Goal: Information Seeking & Learning: Learn about a topic

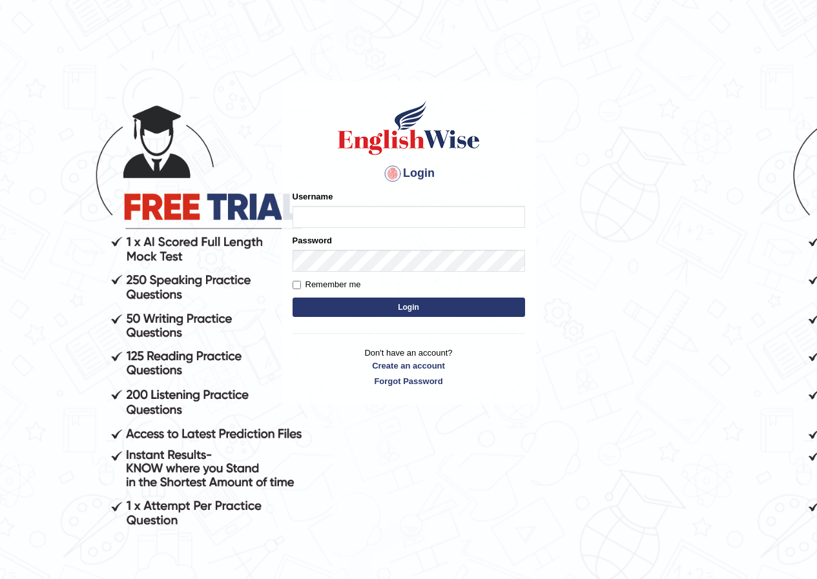
click at [400, 218] on input "Username" at bounding box center [408, 217] width 232 height 22
type input "maratais_parramatta"
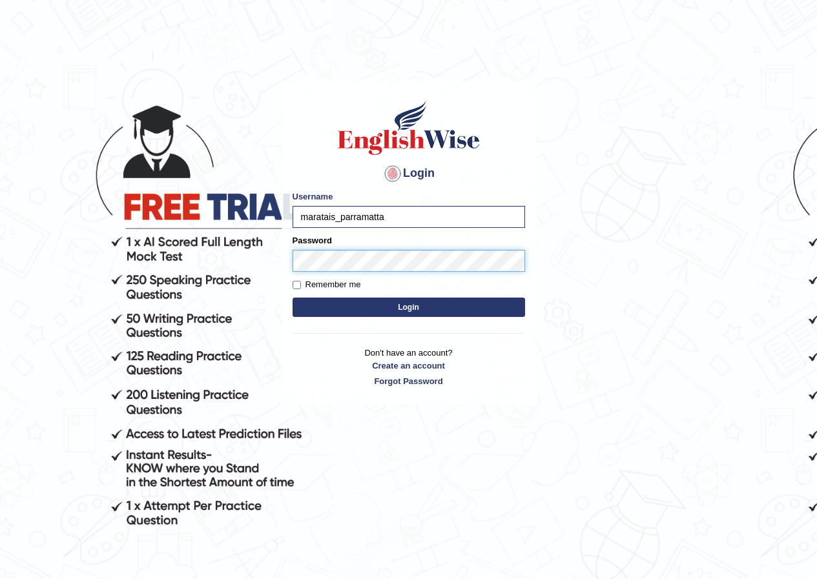
click at [292, 298] on button "Login" at bounding box center [408, 307] width 232 height 19
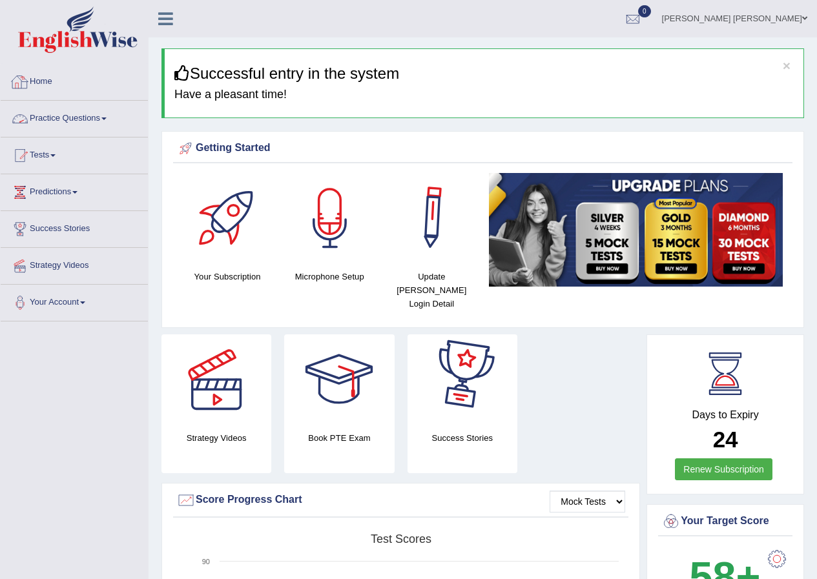
click at [43, 82] on link "Home" at bounding box center [74, 80] width 147 height 32
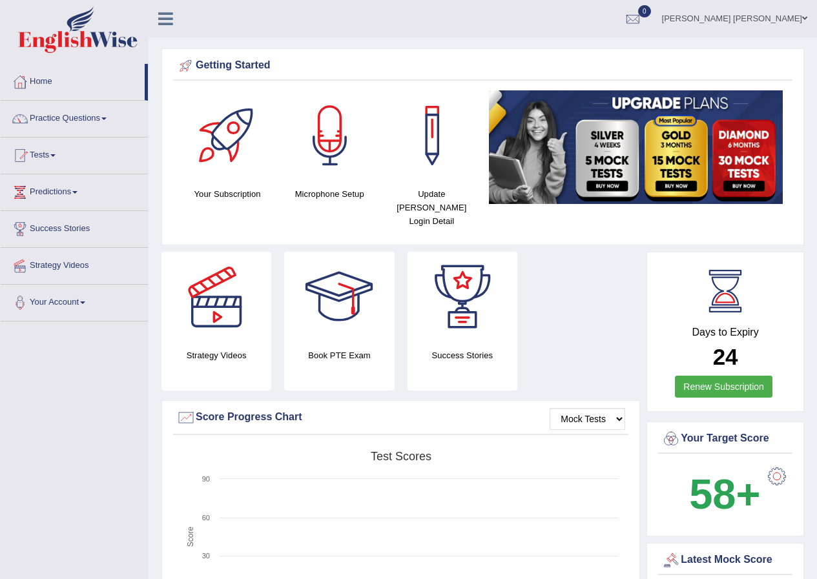
click at [724, 16] on link "Mara Tais Henrique Rodrigues" at bounding box center [734, 17] width 165 height 34
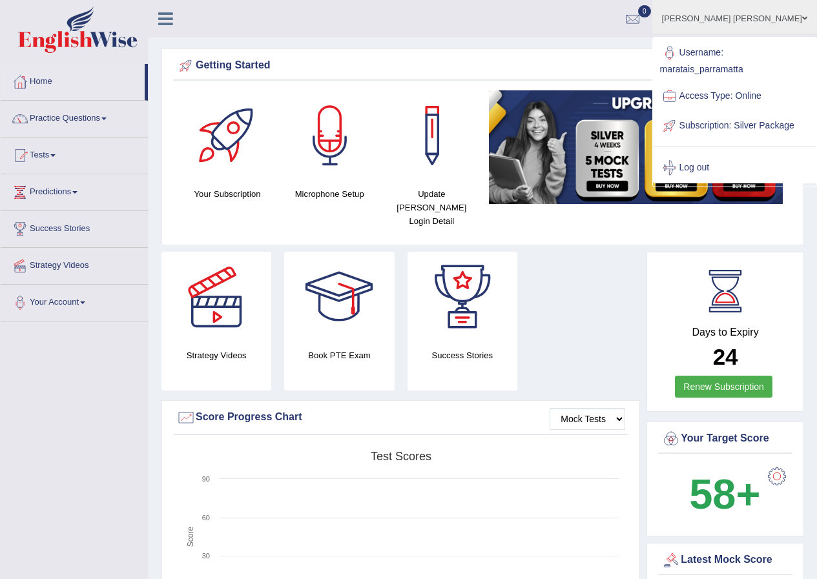
click at [724, 15] on link "[PERSON_NAME] [PERSON_NAME]" at bounding box center [734, 17] width 165 height 34
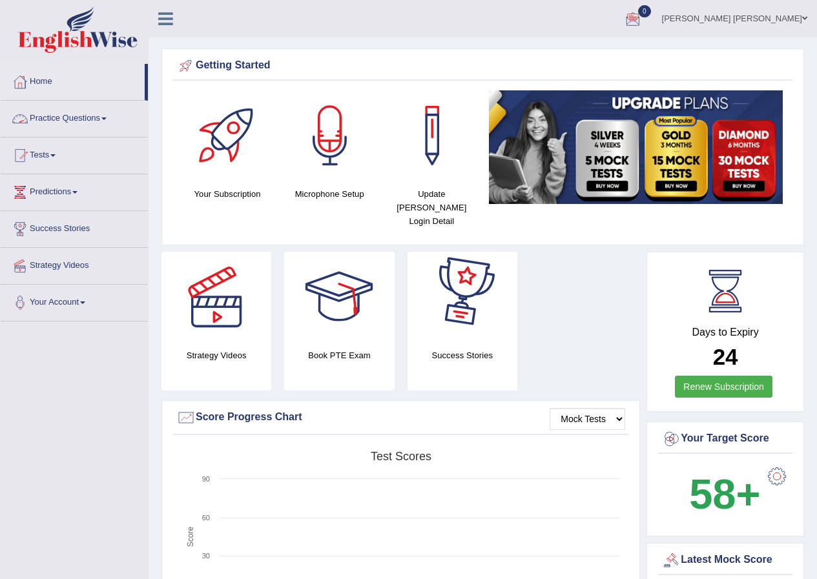
click at [57, 117] on link "Practice Questions" at bounding box center [74, 117] width 147 height 32
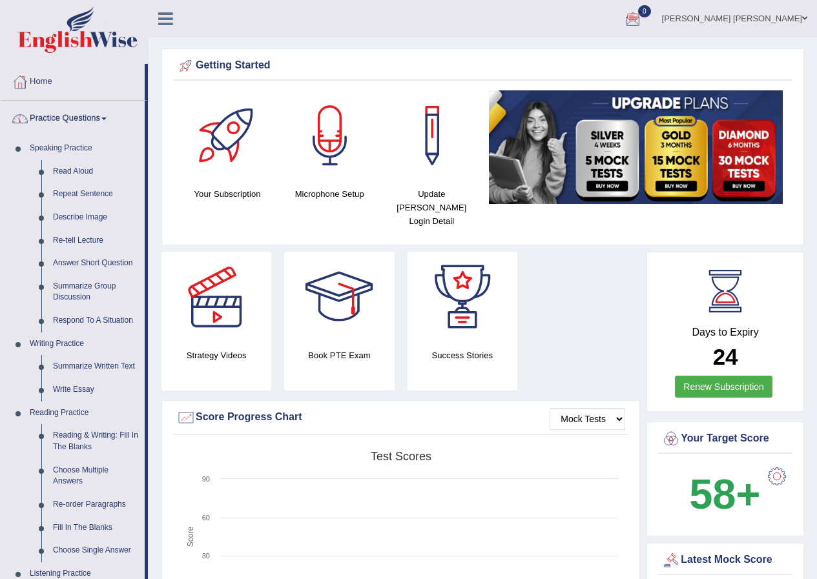
click at [48, 80] on link "Home" at bounding box center [73, 80] width 144 height 32
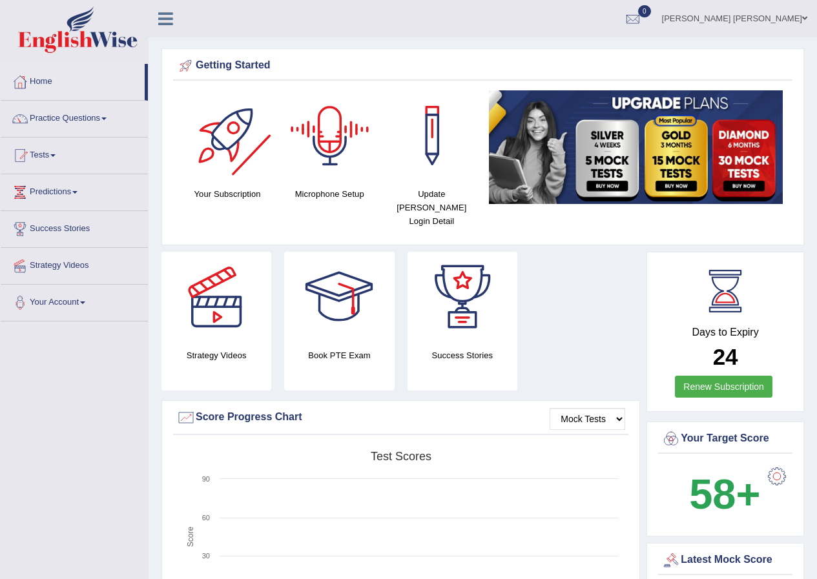
click at [233, 146] on div at bounding box center [228, 135] width 90 height 90
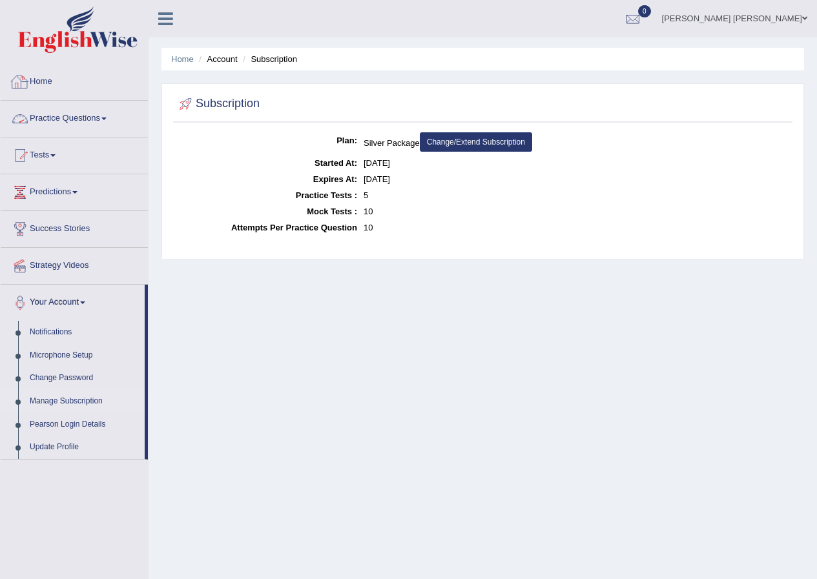
click at [54, 81] on link "Home" at bounding box center [74, 80] width 147 height 32
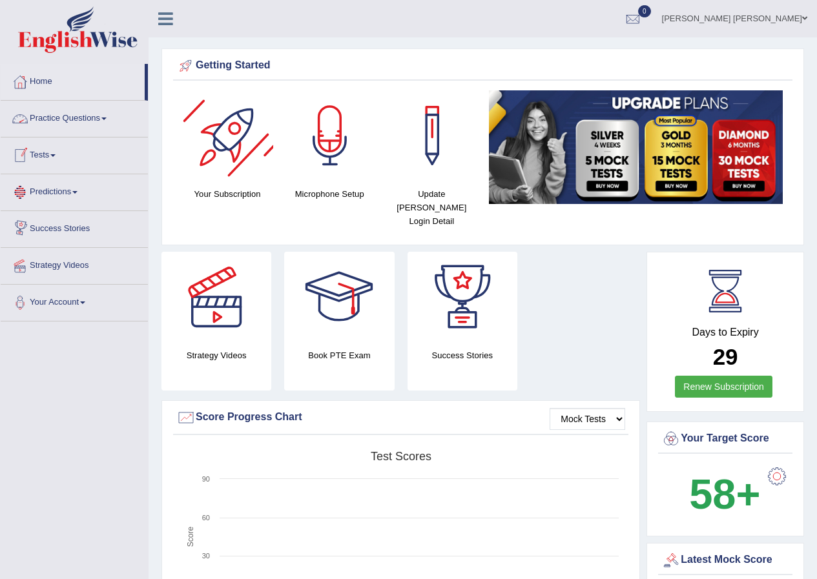
click at [232, 119] on div at bounding box center [228, 135] width 90 height 90
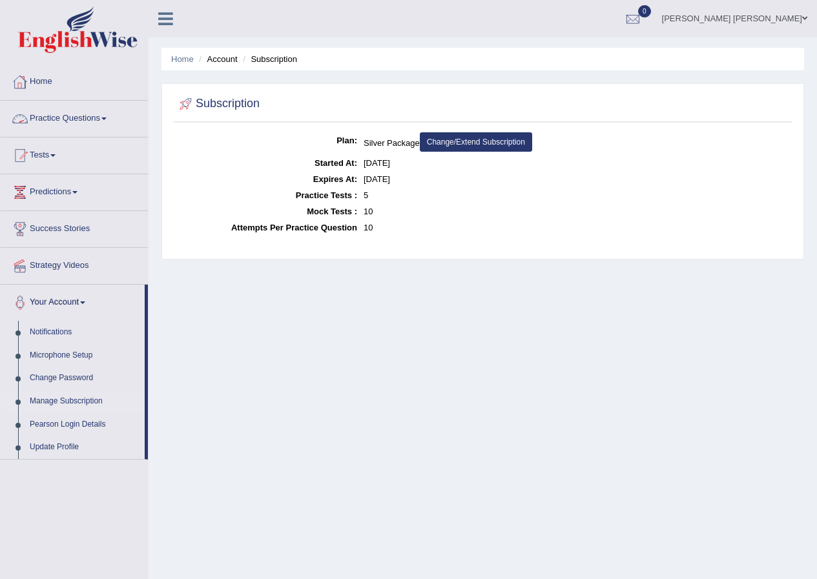
click at [37, 77] on link "Home" at bounding box center [74, 80] width 147 height 32
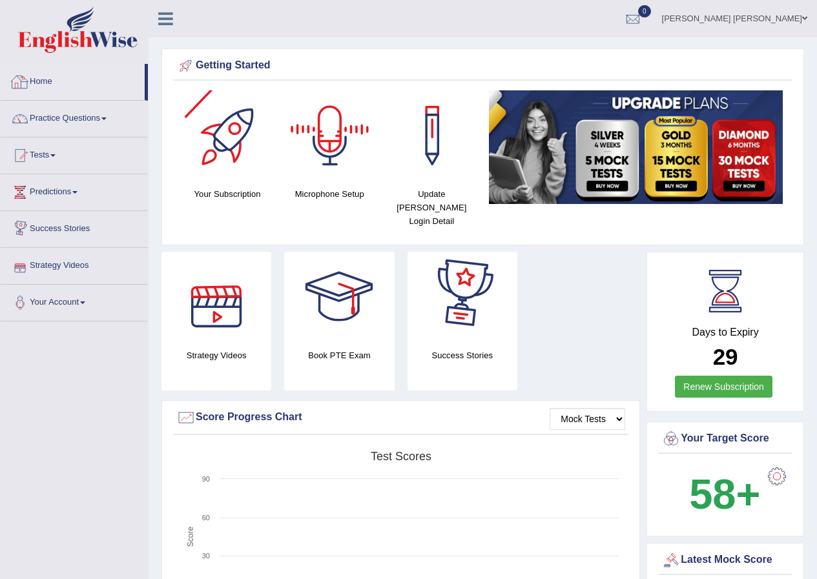
click at [63, 76] on link "Home" at bounding box center [73, 80] width 144 height 32
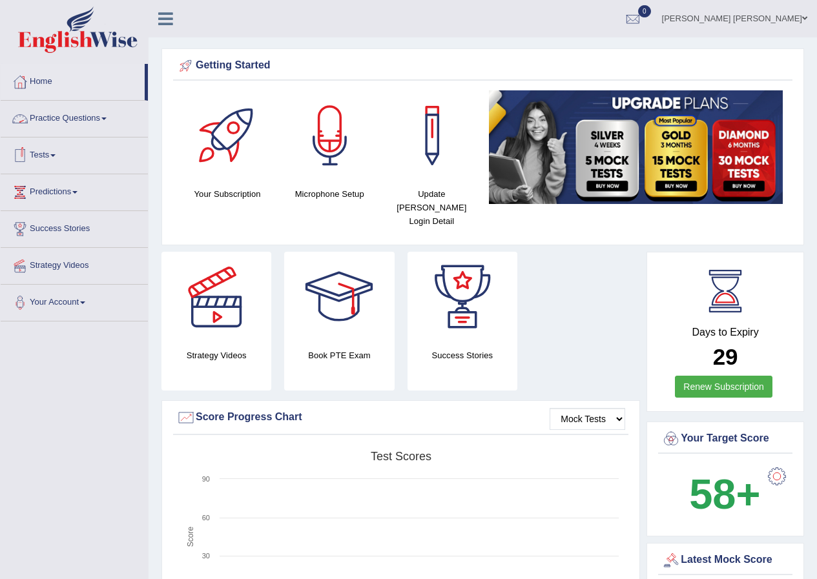
click at [65, 152] on link "Tests" at bounding box center [74, 154] width 147 height 32
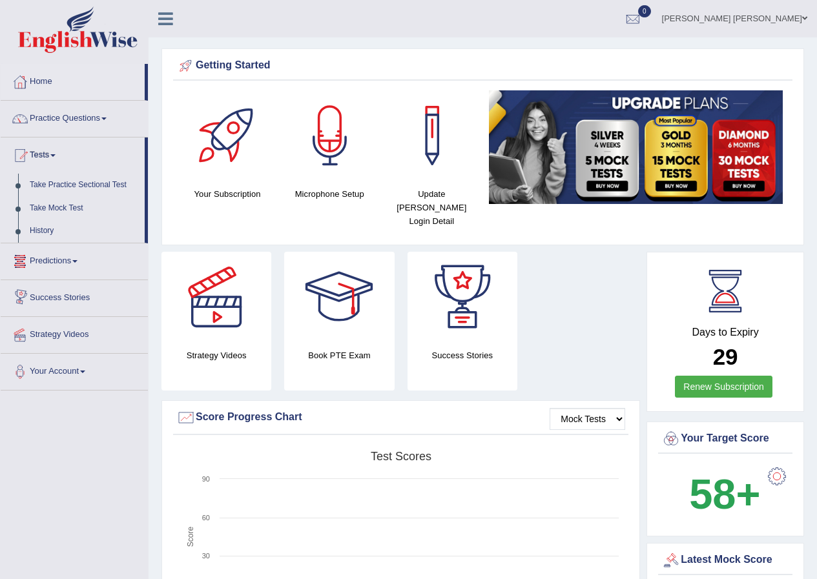
click at [68, 266] on link "Predictions" at bounding box center [74, 259] width 147 height 32
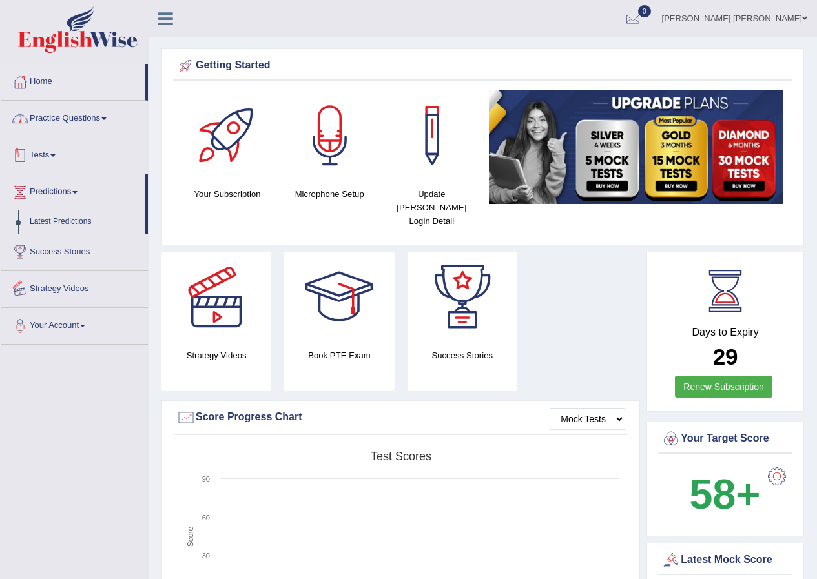
click at [67, 118] on link "Practice Questions" at bounding box center [74, 117] width 147 height 32
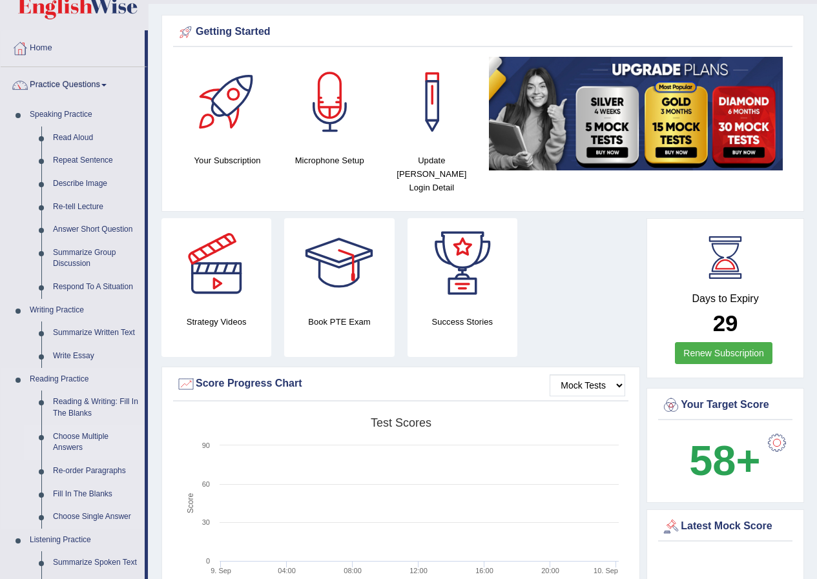
scroll to position [65, 0]
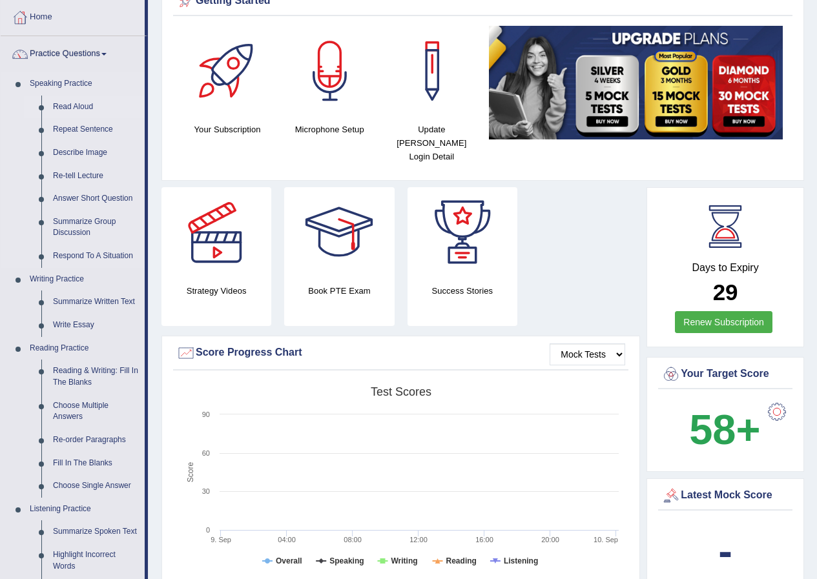
click at [74, 105] on link "Read Aloud" at bounding box center [95, 107] width 97 height 23
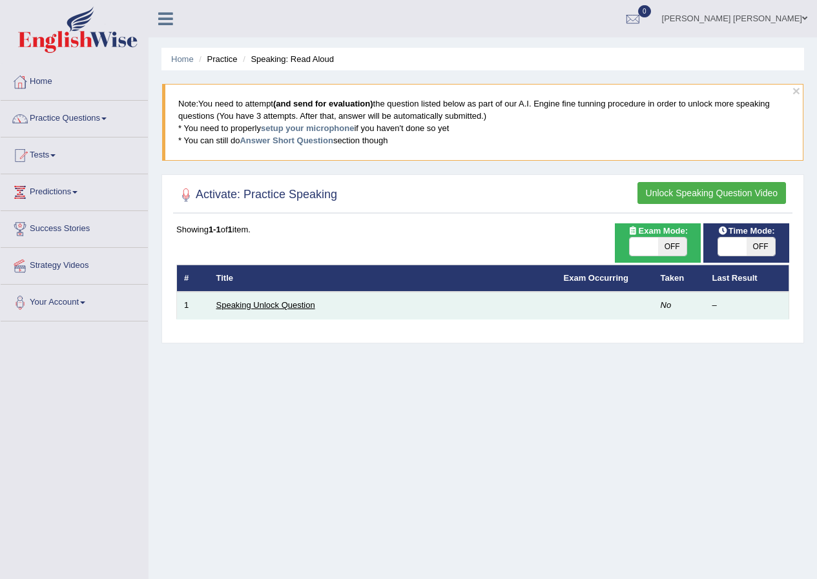
click at [254, 308] on link "Speaking Unlock Question" at bounding box center [265, 305] width 99 height 10
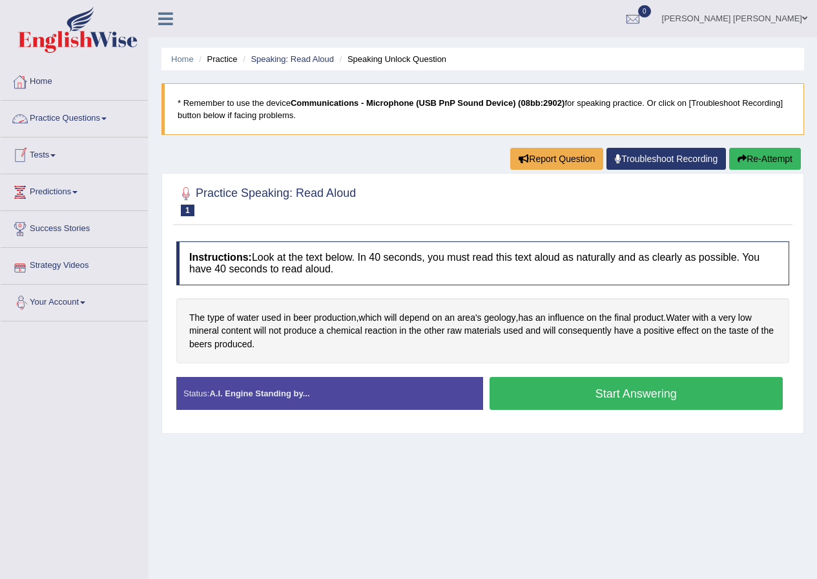
click at [46, 77] on link "Home" at bounding box center [74, 80] width 147 height 32
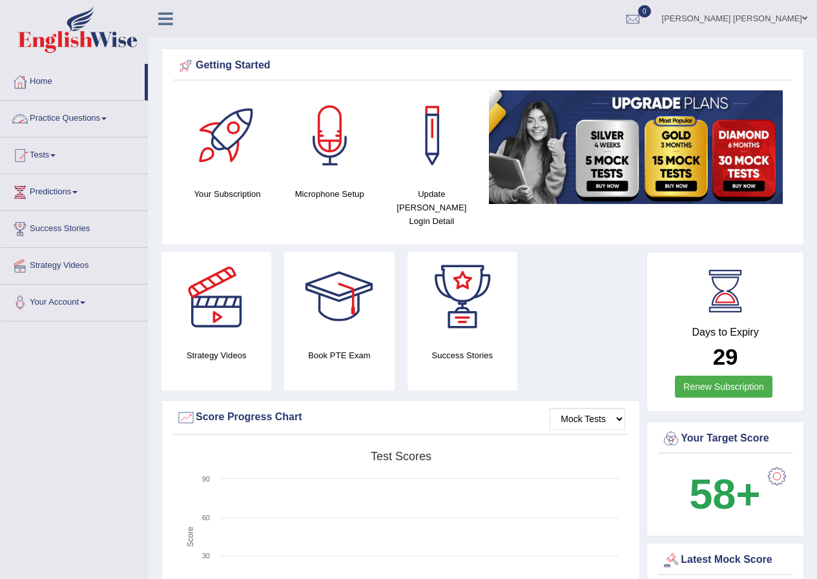
click at [62, 122] on link "Practice Questions" at bounding box center [74, 117] width 147 height 32
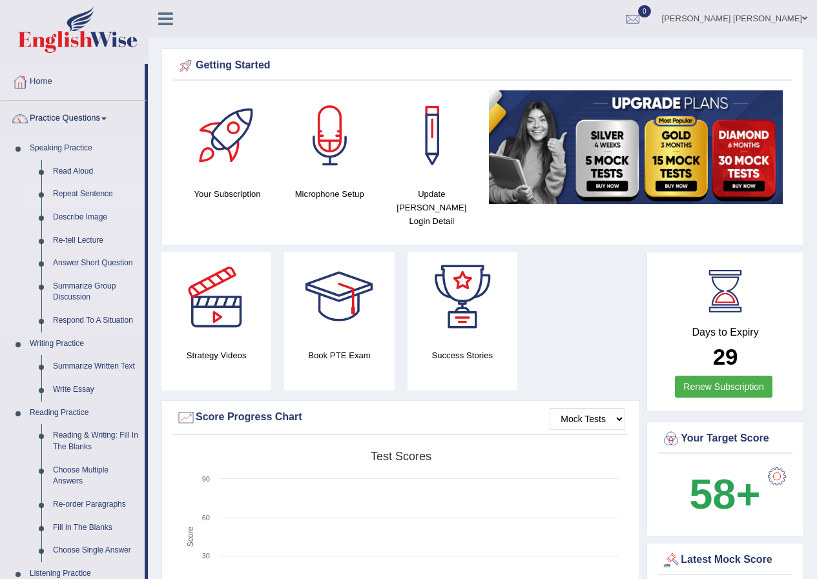
click at [92, 199] on link "Repeat Sentence" at bounding box center [95, 194] width 97 height 23
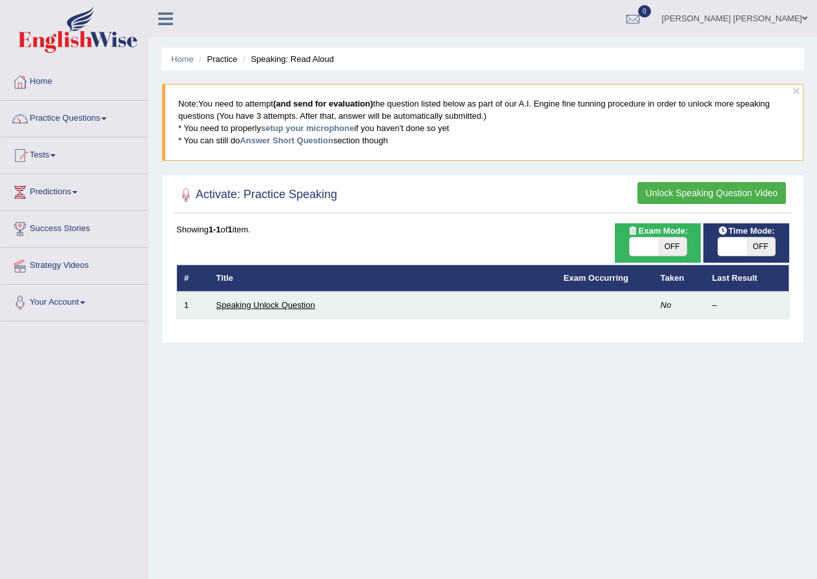
click at [307, 307] on link "Speaking Unlock Question" at bounding box center [265, 305] width 99 height 10
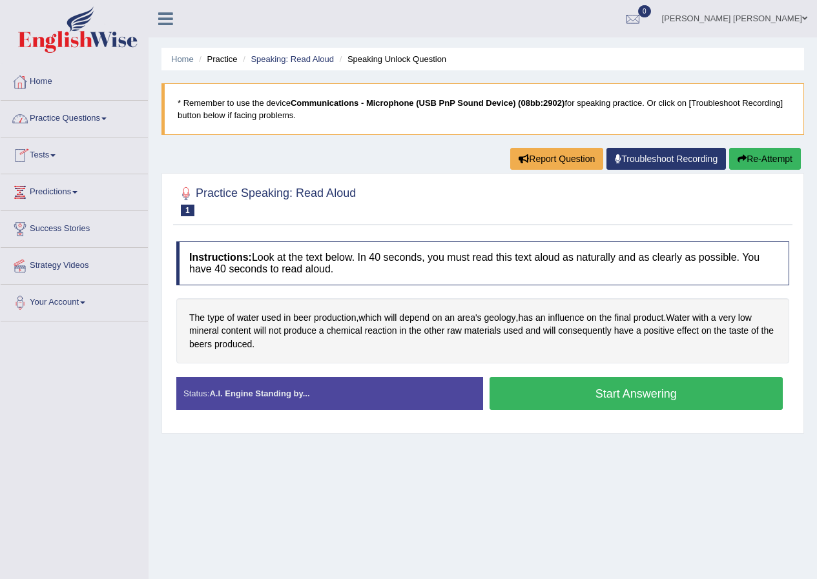
click at [63, 119] on link "Practice Questions" at bounding box center [74, 117] width 147 height 32
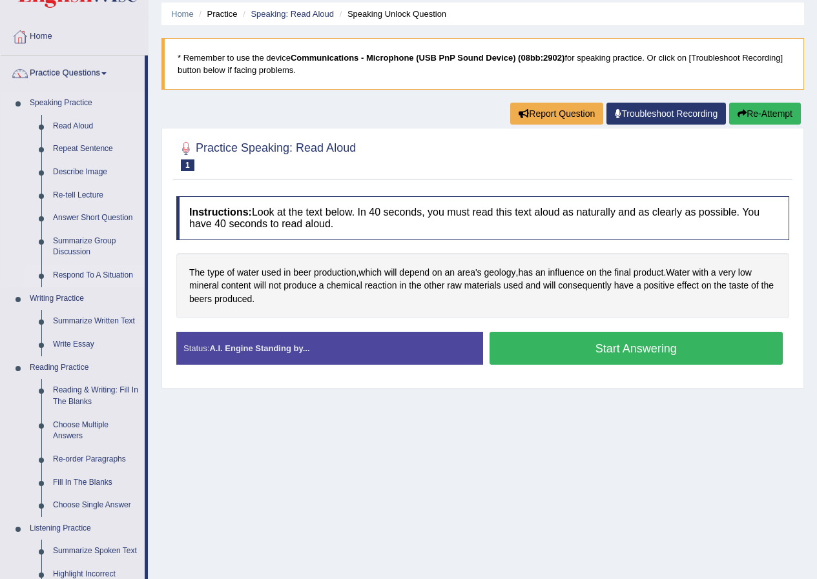
scroll to position [65, 0]
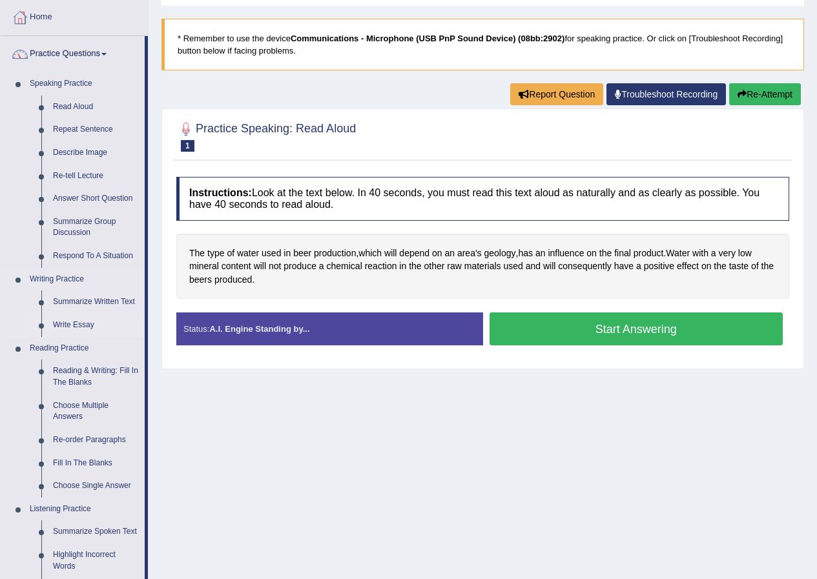
click at [79, 326] on link "Write Essay" at bounding box center [95, 325] width 97 height 23
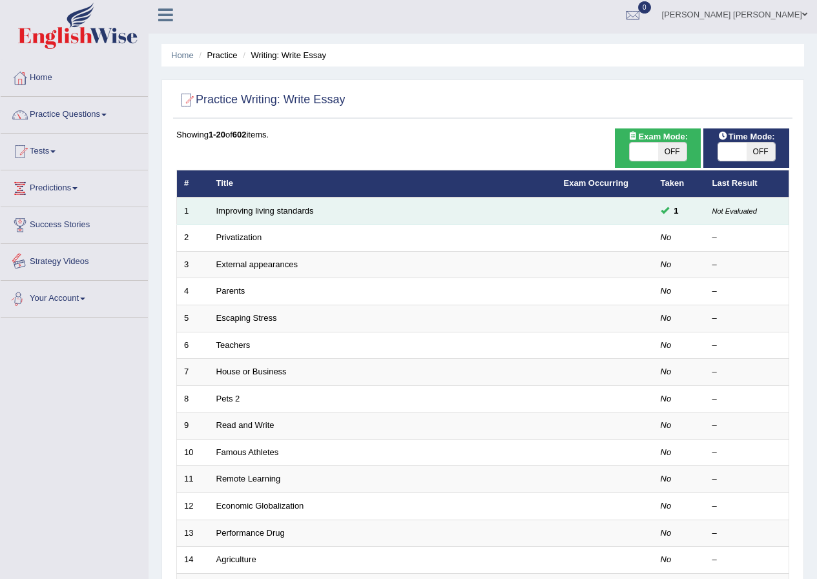
scroll to position [65, 0]
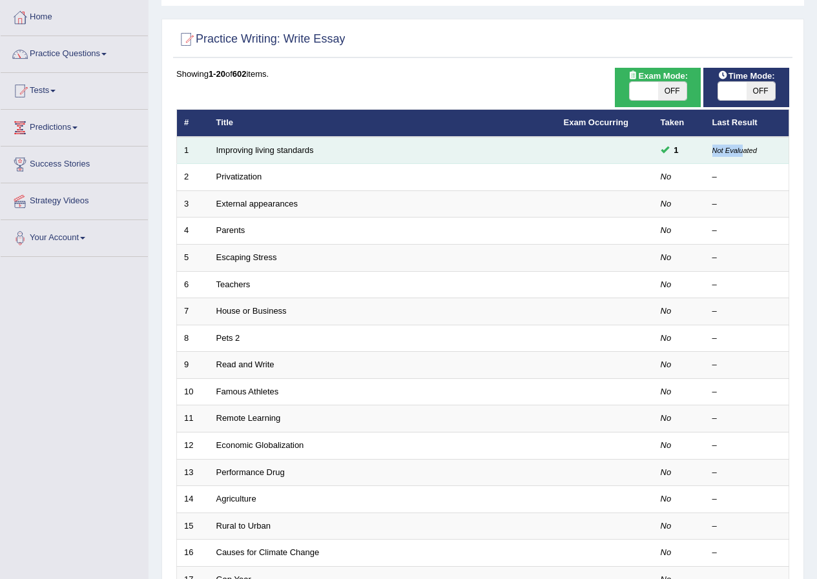
drag, startPoint x: 711, startPoint y: 152, endPoint x: 742, endPoint y: 152, distance: 31.0
click at [742, 152] on small "Not Evaluated" at bounding box center [734, 151] width 45 height 8
click at [715, 150] on small "Not Evaluated" at bounding box center [734, 151] width 45 height 8
drag, startPoint x: 757, startPoint y: 152, endPoint x: 714, endPoint y: 149, distance: 43.4
click at [714, 149] on td "Not Evaluated" at bounding box center [747, 150] width 84 height 27
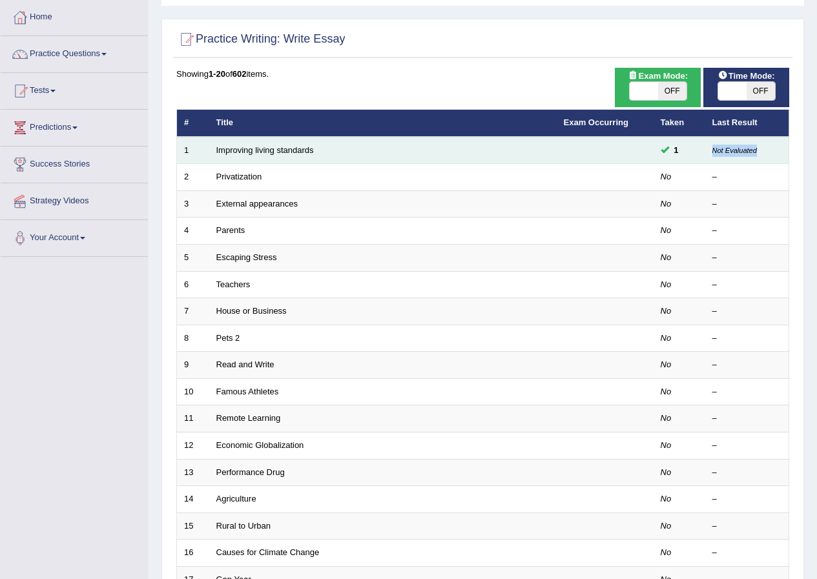
copy small "Not Evaluated"
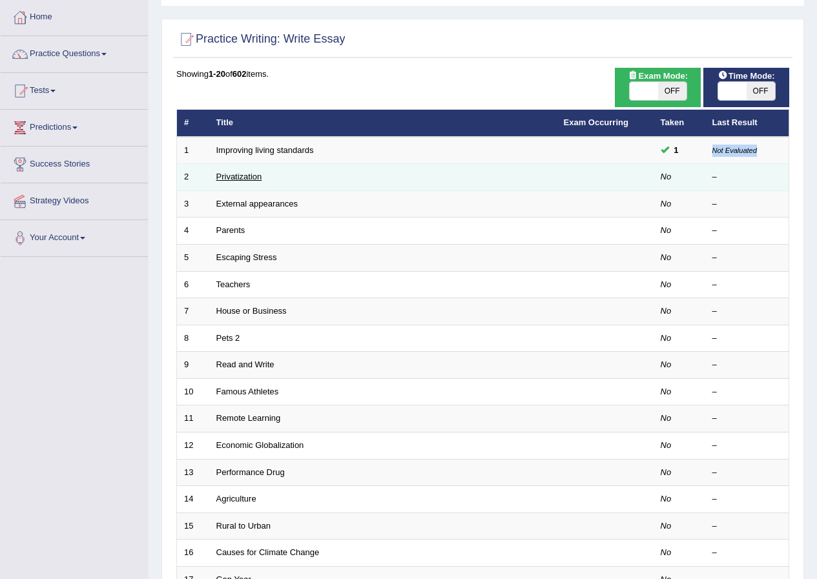
click at [249, 176] on link "Privatization" at bounding box center [239, 177] width 46 height 10
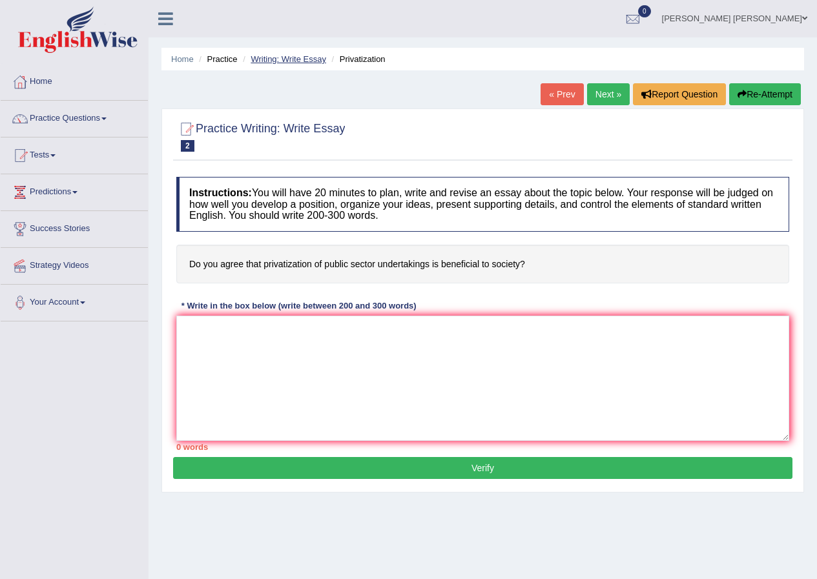
click at [282, 58] on link "Writing: Write Essay" at bounding box center [289, 59] width 76 height 10
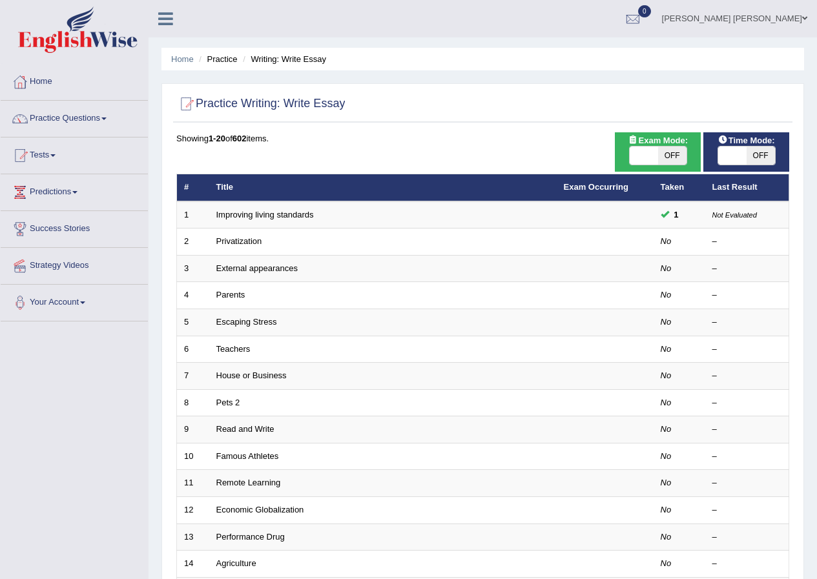
click at [55, 123] on link "Practice Questions" at bounding box center [74, 117] width 147 height 32
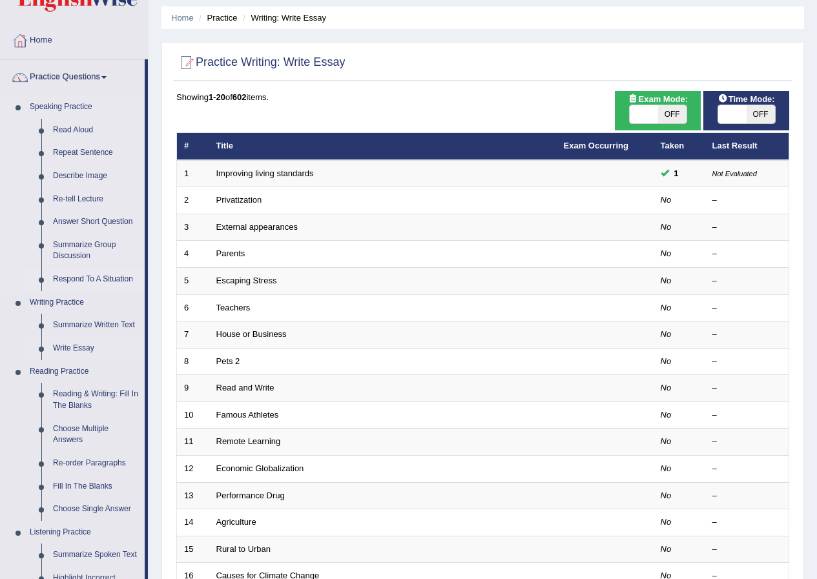
scroll to position [65, 0]
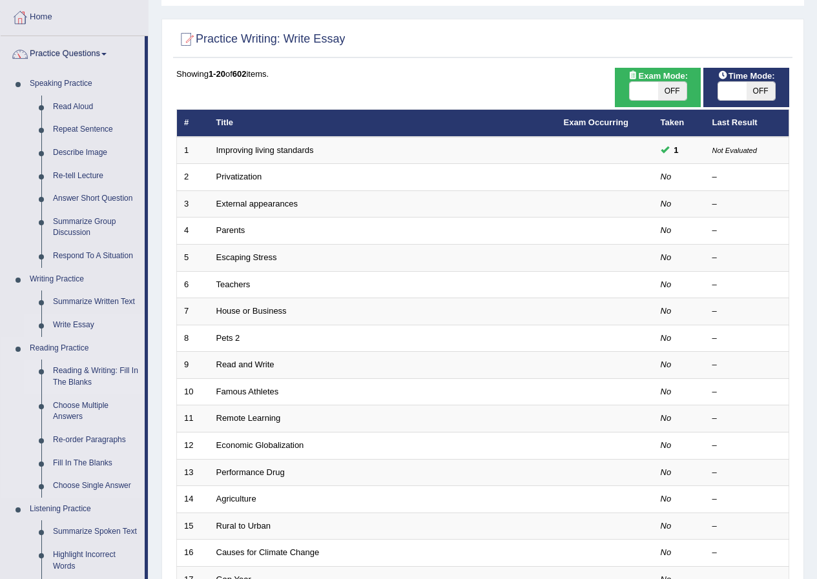
click at [96, 376] on link "Reading & Writing: Fill In The Blanks" at bounding box center [95, 377] width 97 height 34
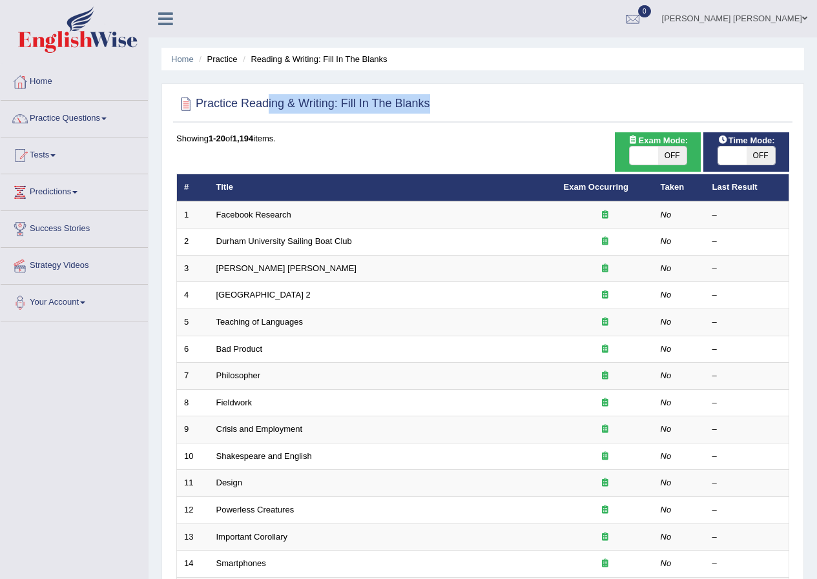
drag, startPoint x: 263, startPoint y: 101, endPoint x: 333, endPoint y: 116, distance: 70.5
click at [333, 116] on div "Practice Reading & Writing: Fill In The Blanks" at bounding box center [482, 106] width 619 height 32
click at [340, 100] on h2 "Practice Reading & Writing: Fill In The Blanks" at bounding box center [303, 103] width 254 height 19
click at [436, 100] on div at bounding box center [482, 104] width 613 height 26
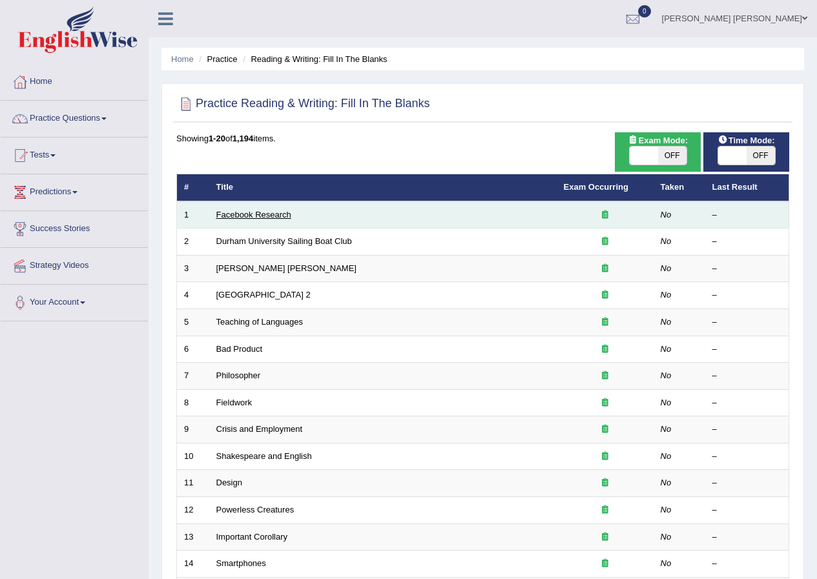
click at [281, 213] on link "Facebook Research" at bounding box center [253, 215] width 75 height 10
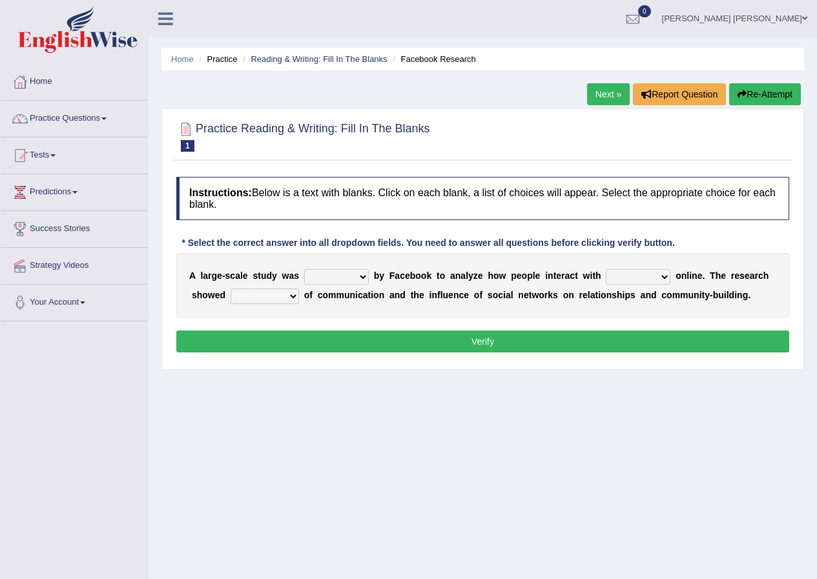
drag, startPoint x: 249, startPoint y: 273, endPoint x: 272, endPoint y: 271, distance: 24.0
click at [249, 273] on b at bounding box center [250, 276] width 5 height 10
click at [355, 280] on select "surveyed had asked made" at bounding box center [336, 276] width 65 height 15
click at [52, 80] on link "Home" at bounding box center [74, 80] width 147 height 32
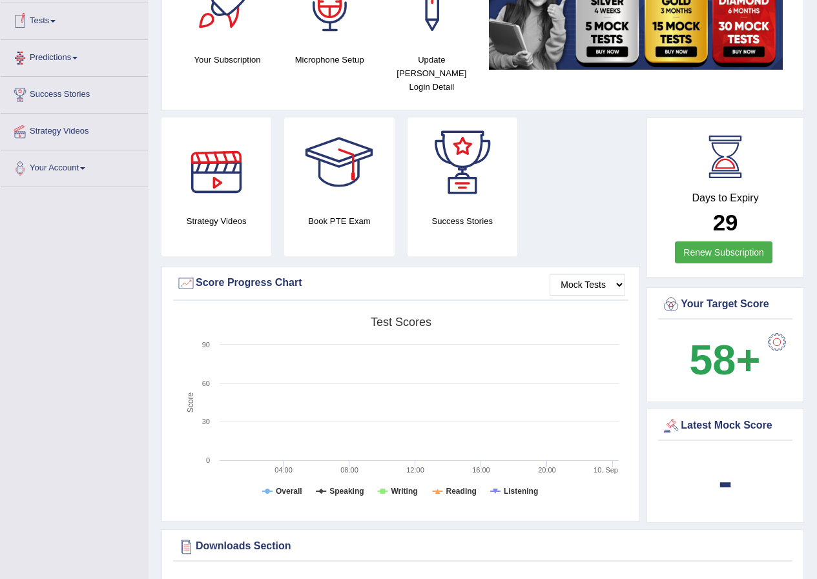
scroll to position [129, 0]
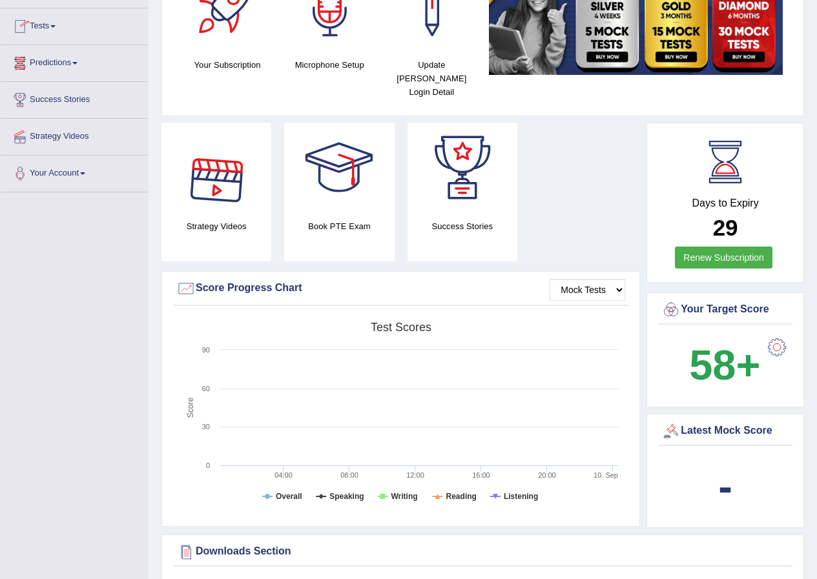
click at [742, 198] on h4 "Days to Expiry" at bounding box center [725, 204] width 128 height 12
click at [731, 247] on link "Renew Subscription" at bounding box center [723, 258] width 97 height 22
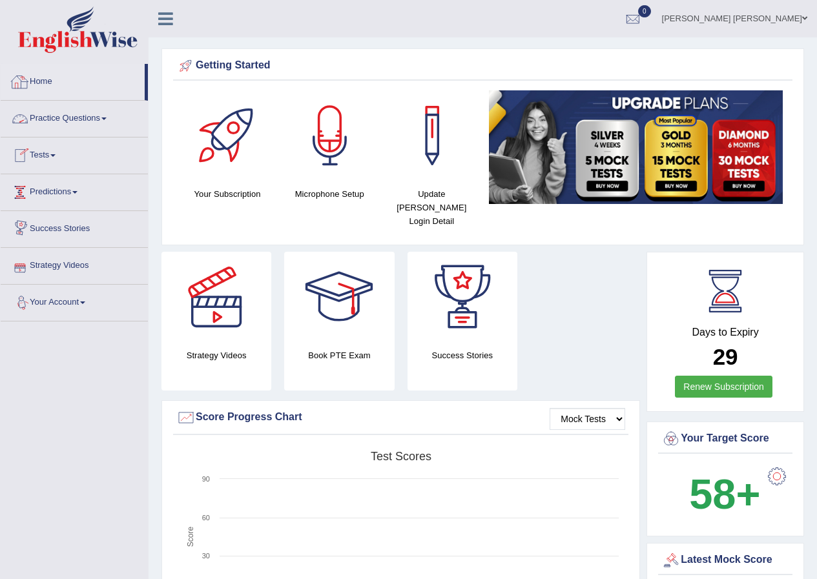
click at [42, 80] on link "Home" at bounding box center [73, 80] width 144 height 32
click at [121, 117] on link "Practice Questions" at bounding box center [74, 117] width 147 height 32
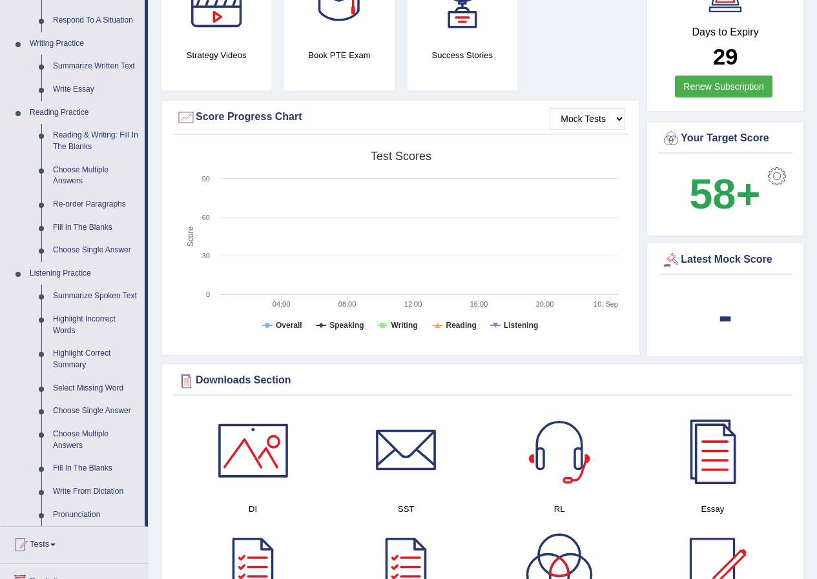
scroll to position [323, 0]
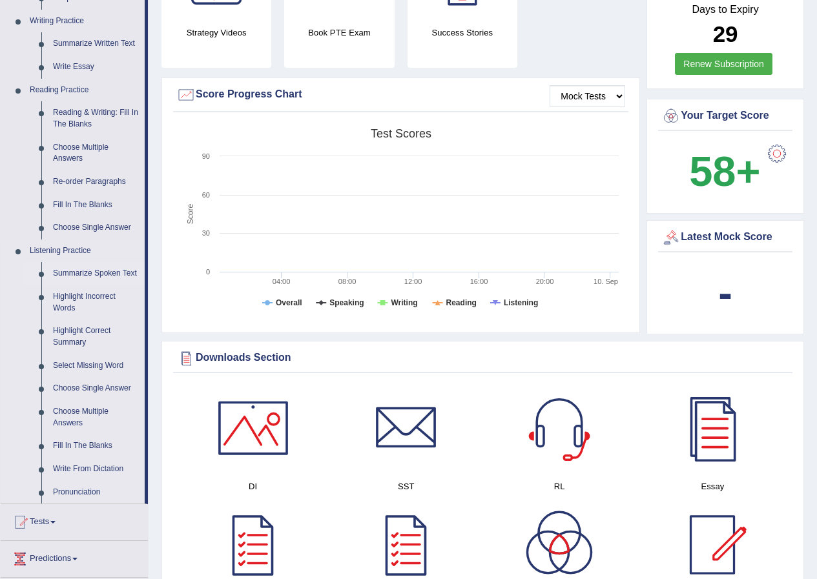
click at [119, 272] on link "Summarize Spoken Text" at bounding box center [95, 273] width 97 height 23
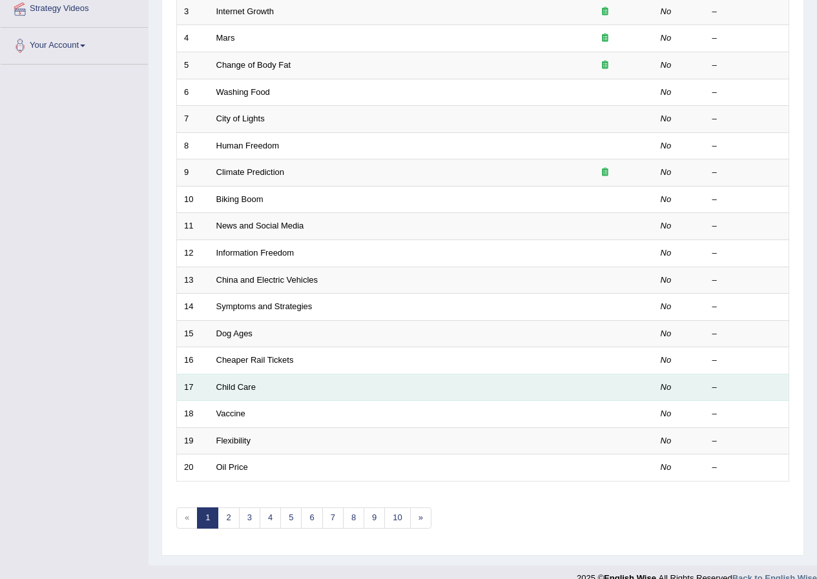
scroll to position [276, 0]
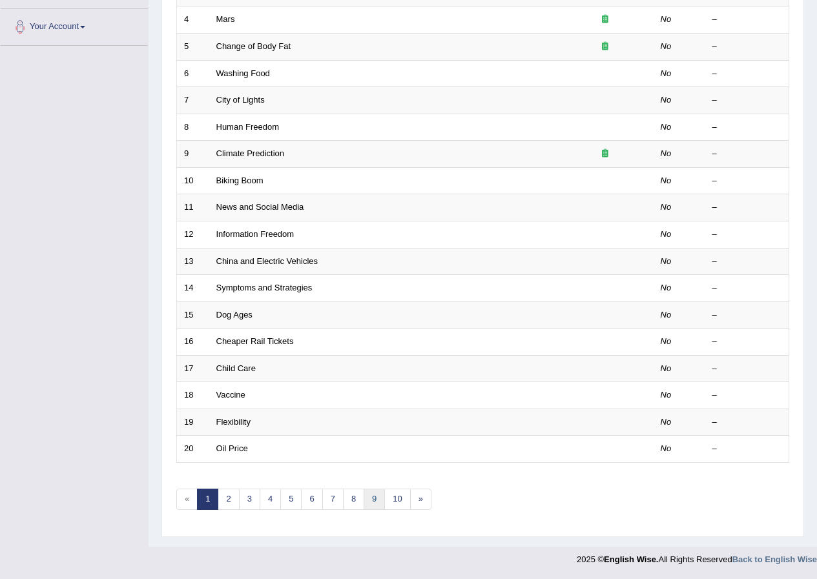
click at [375, 501] on link "9" at bounding box center [373, 499] width 21 height 21
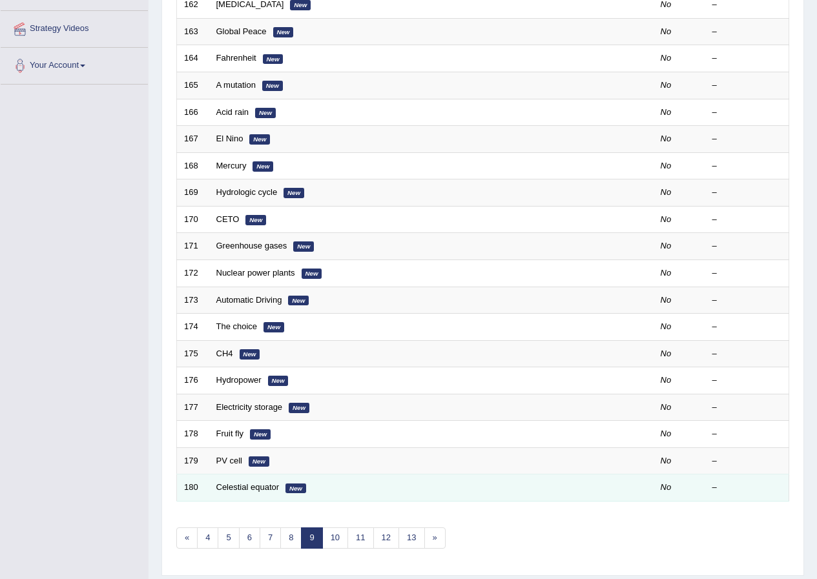
scroll to position [276, 0]
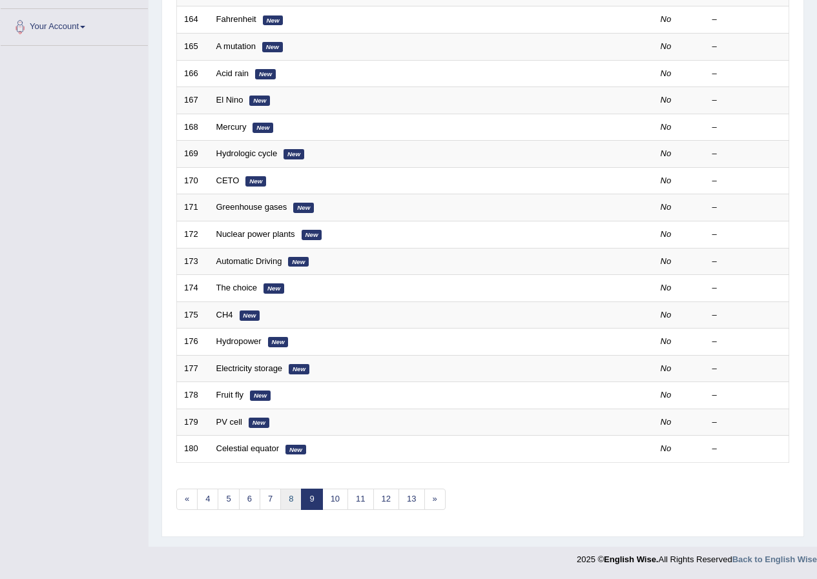
click at [294, 495] on link "8" at bounding box center [290, 499] width 21 height 21
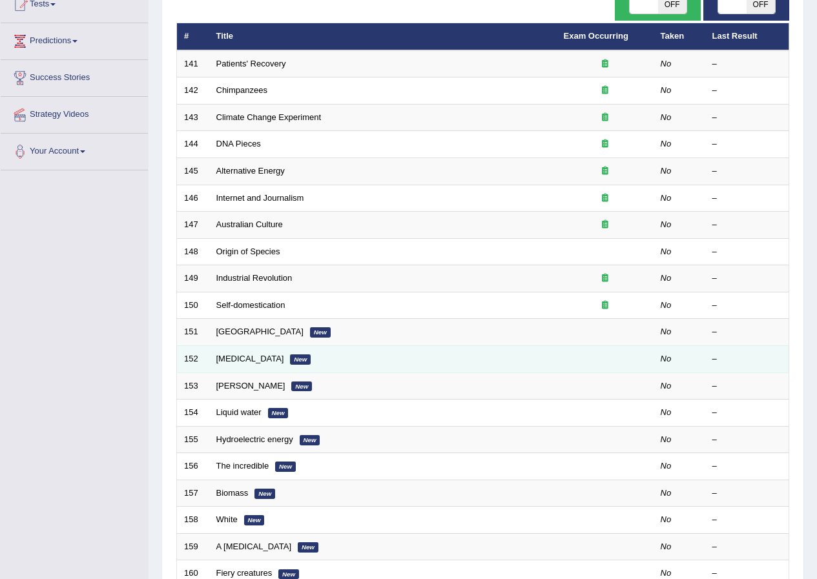
scroll to position [276, 0]
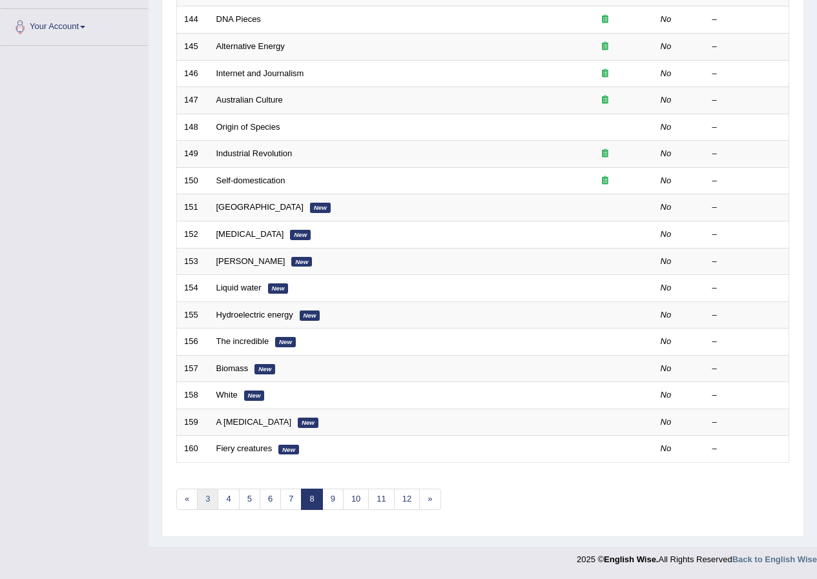
click at [212, 500] on link "3" at bounding box center [207, 499] width 21 height 21
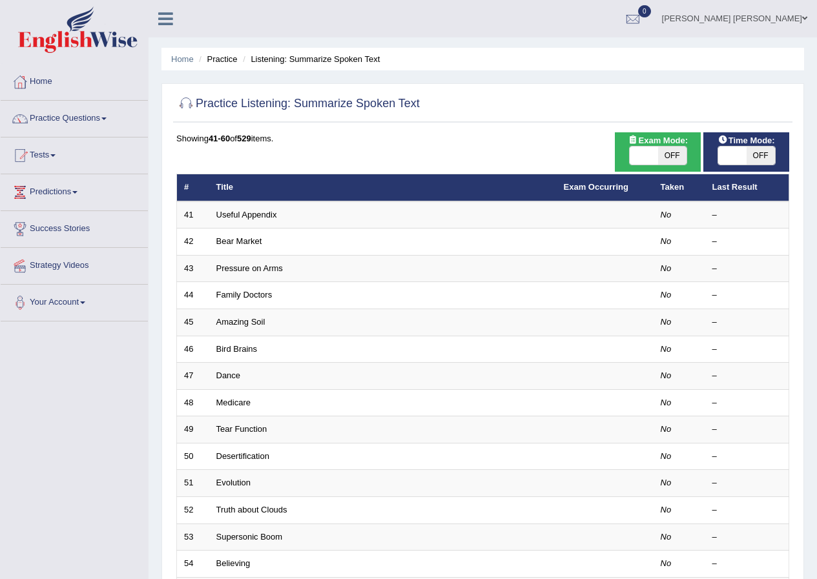
click at [679, 190] on th "Taken" at bounding box center [679, 187] width 52 height 27
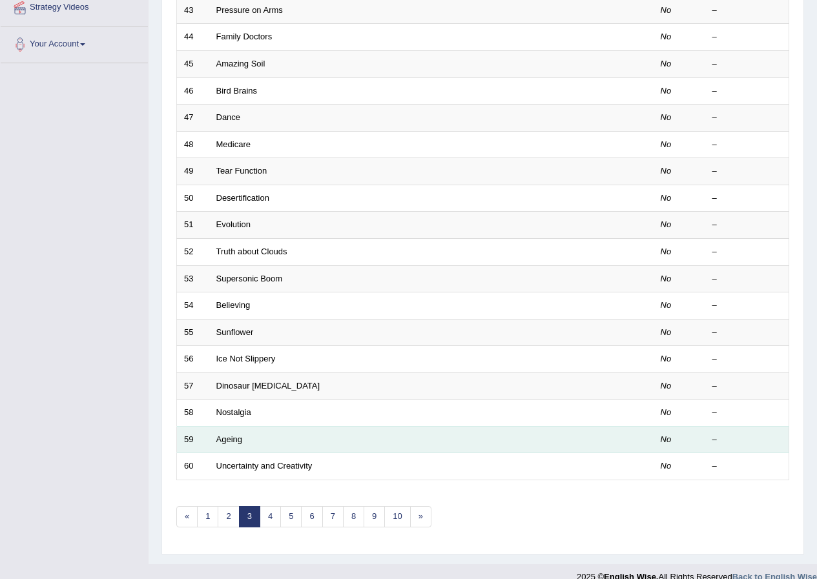
scroll to position [276, 0]
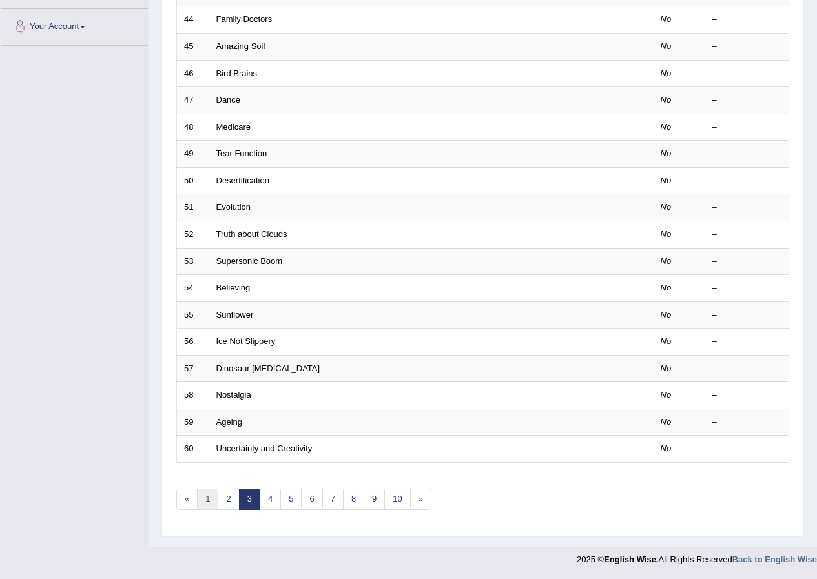
click at [216, 498] on link "1" at bounding box center [207, 499] width 21 height 21
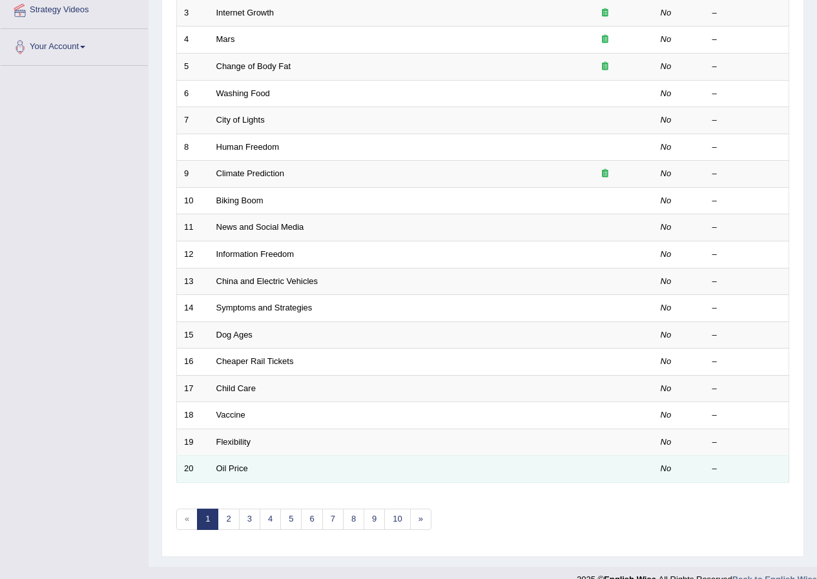
scroll to position [276, 0]
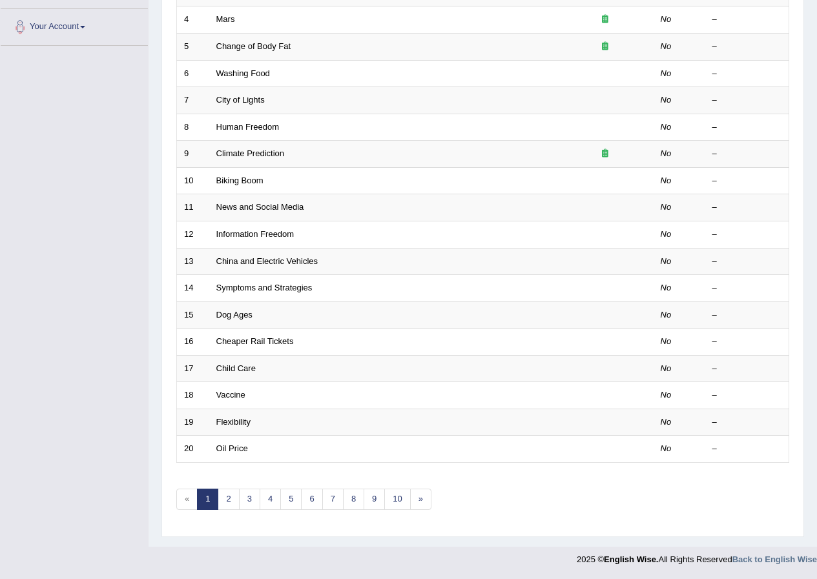
click at [209, 498] on link "1" at bounding box center [207, 499] width 21 height 21
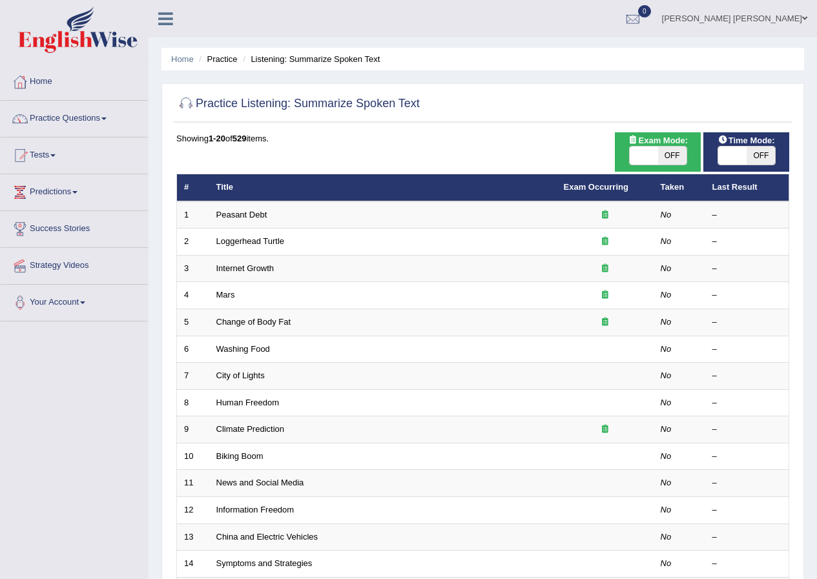
click at [659, 153] on span "OFF" at bounding box center [672, 156] width 28 height 18
checkbox input "true"
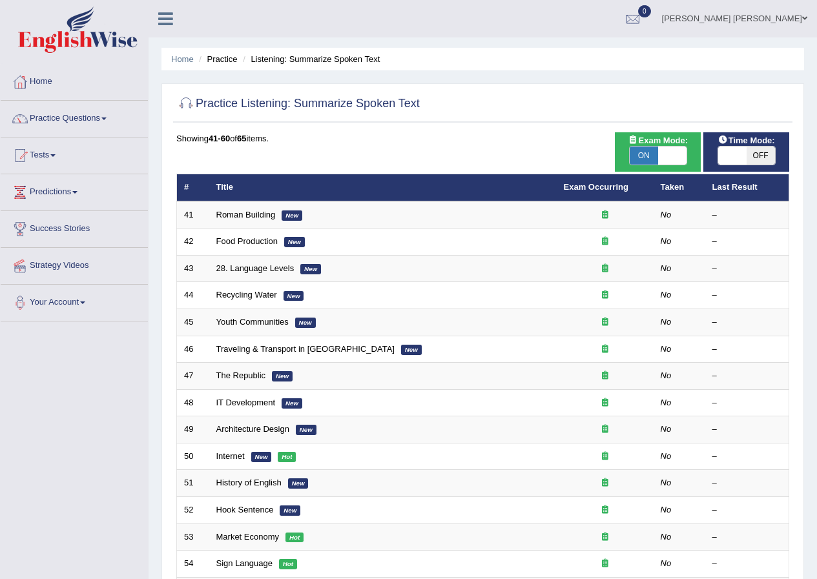
click at [650, 149] on span "ON" at bounding box center [643, 156] width 28 height 18
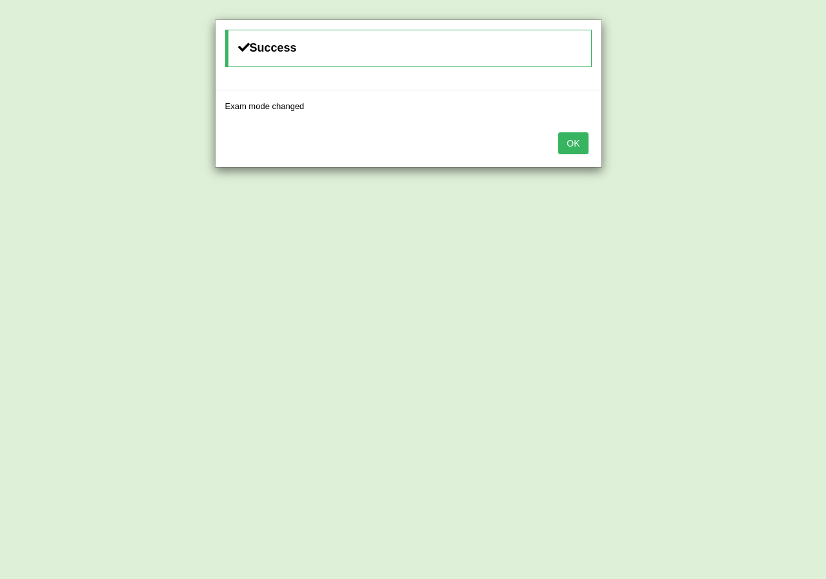
click at [582, 141] on button "OK" at bounding box center [573, 143] width 30 height 22
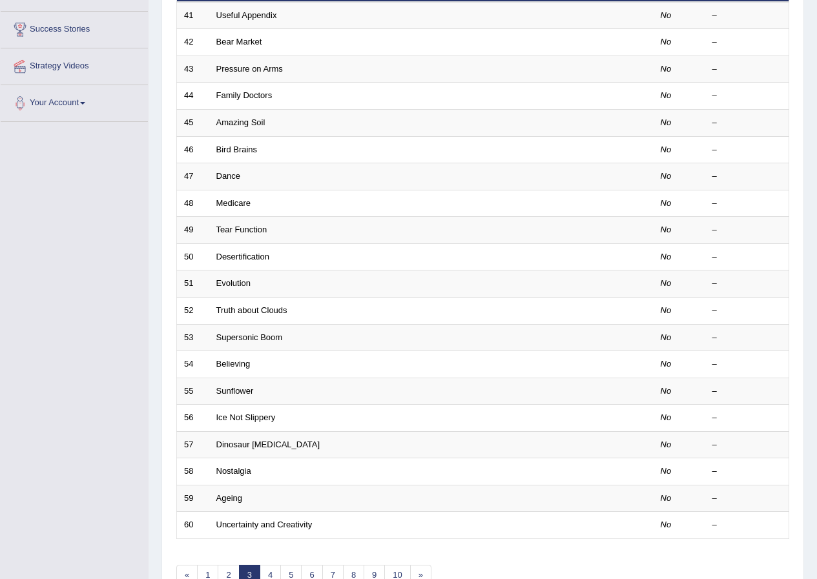
scroll to position [258, 0]
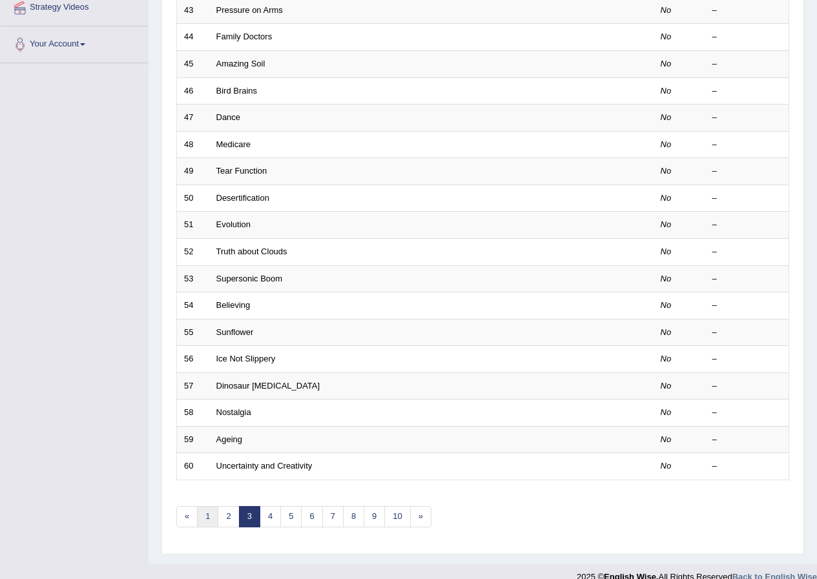
click at [205, 518] on link "1" at bounding box center [207, 516] width 21 height 21
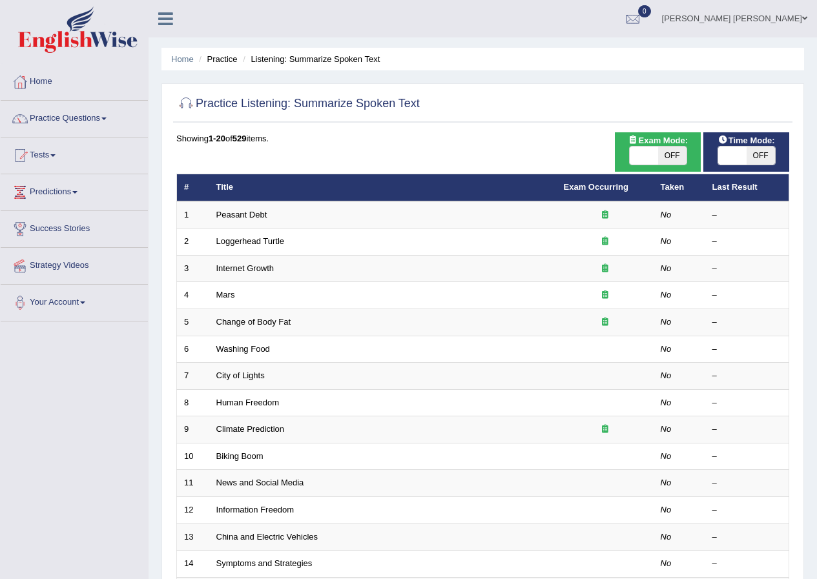
click at [749, 157] on span "OFF" at bounding box center [760, 156] width 28 height 18
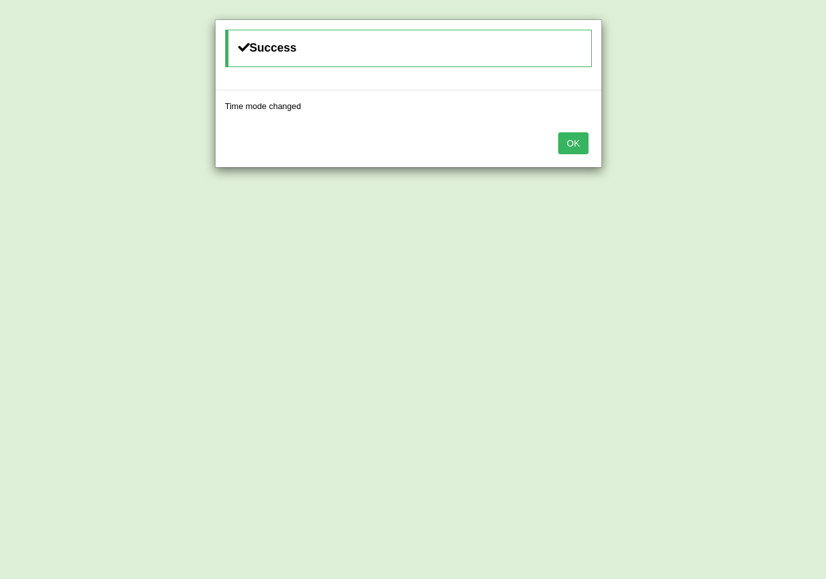
click at [580, 139] on button "OK" at bounding box center [573, 143] width 30 height 22
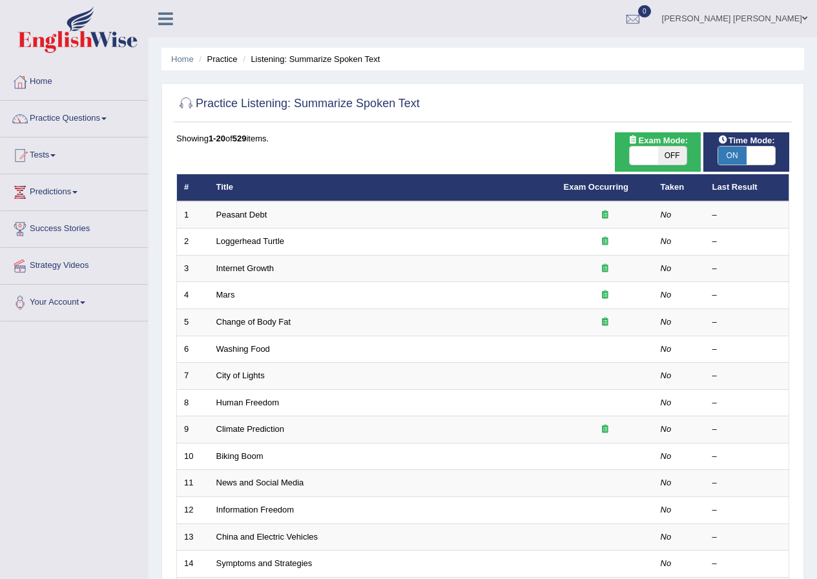
click at [730, 152] on span "ON" at bounding box center [732, 156] width 28 height 18
checkbox input "false"
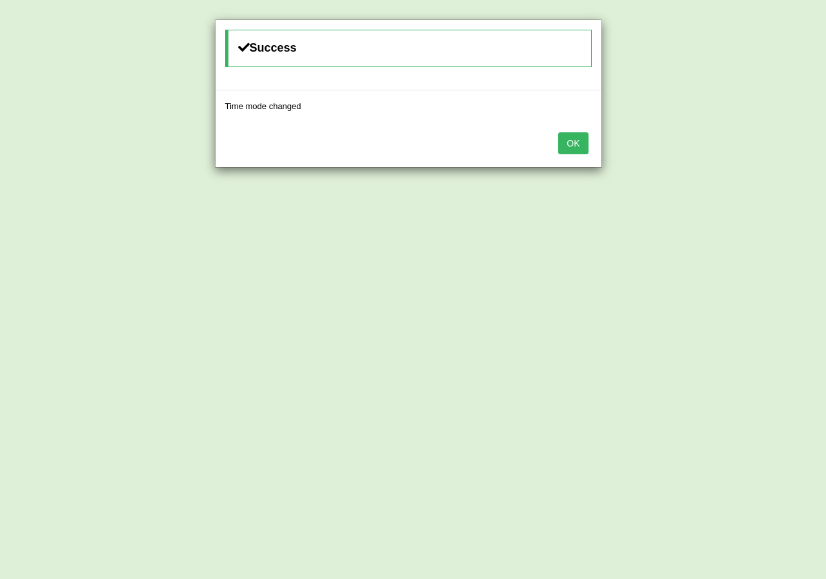
click at [581, 149] on button "OK" at bounding box center [573, 143] width 30 height 22
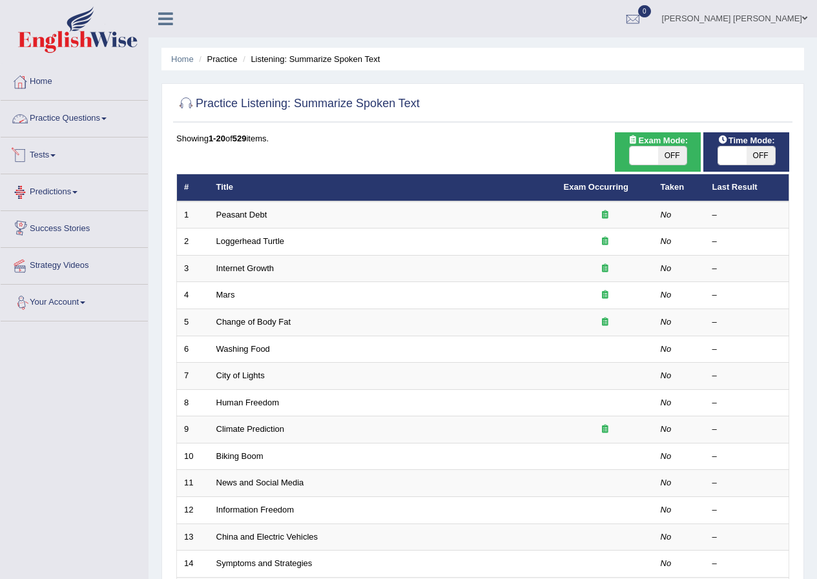
click at [84, 118] on link "Practice Questions" at bounding box center [74, 117] width 147 height 32
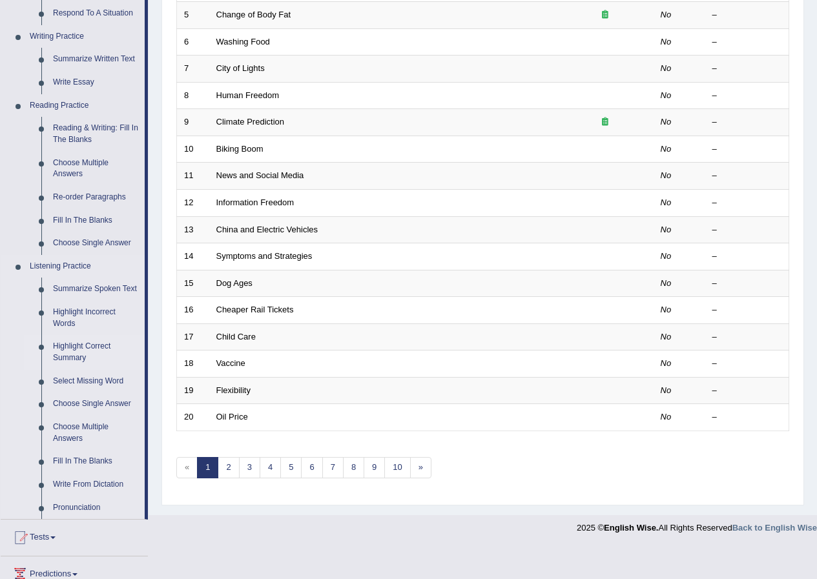
scroll to position [433, 0]
